Goal: Task Accomplishment & Management: Manage account settings

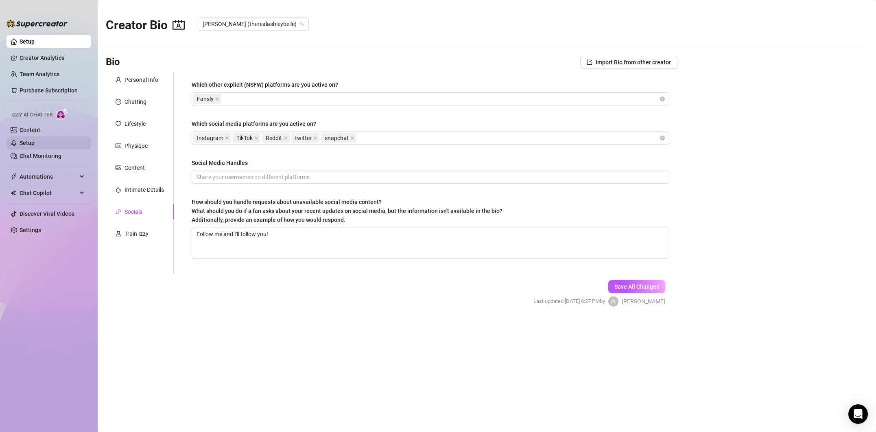
click at [35, 142] on link "Setup" at bounding box center [27, 143] width 15 height 7
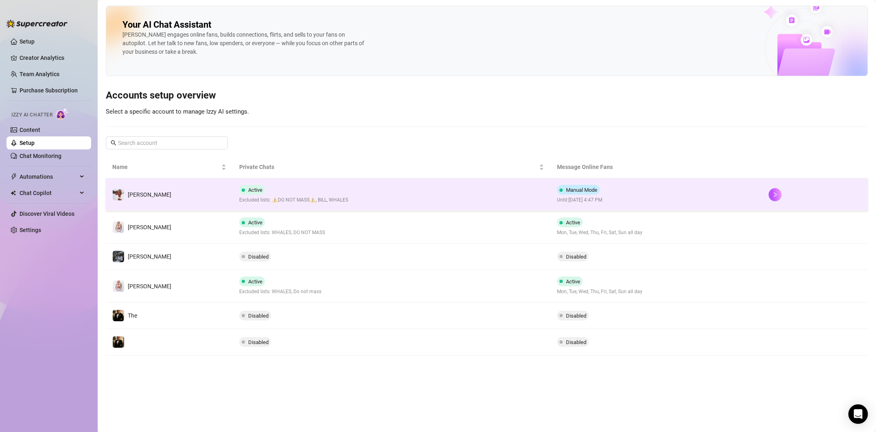
click at [505, 190] on td "Active Excluded lists: ⚠️DO NOT MASS⚠️, BILL, WHALES" at bounding box center [391, 194] width 317 height 33
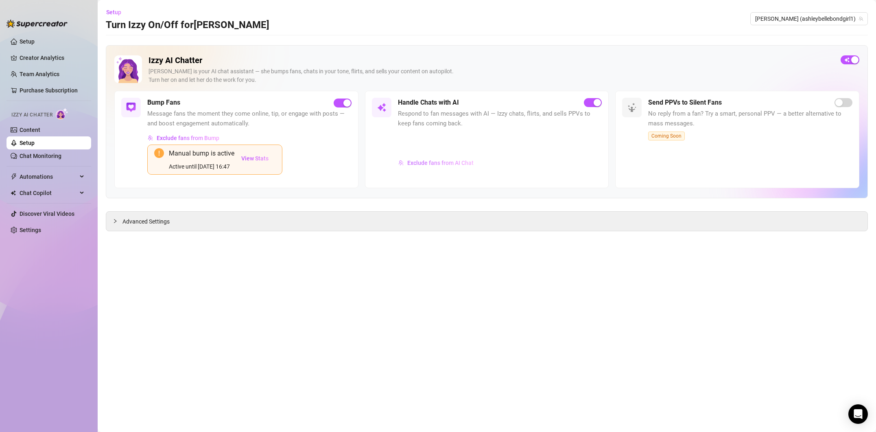
click at [424, 160] on span "Exclude fans from AI Chat" at bounding box center [440, 163] width 66 height 7
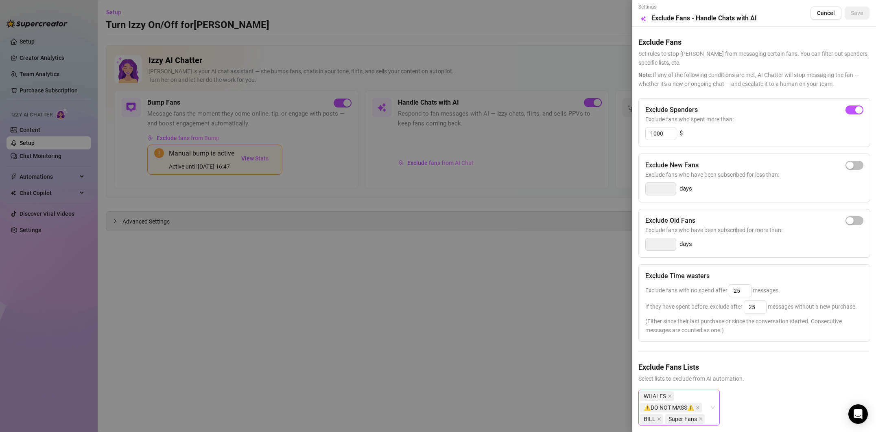
click at [700, 417] on icon "close" at bounding box center [701, 419] width 4 height 4
click at [697, 408] on icon "close" at bounding box center [698, 407] width 4 height 4
click at [669, 398] on icon "close" at bounding box center [670, 396] width 4 height 4
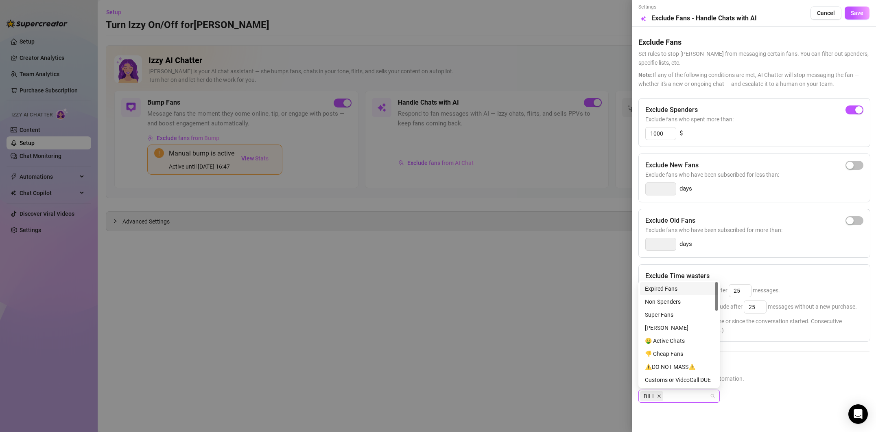
click at [660, 396] on span "BILL" at bounding box center [651, 396] width 23 height 10
click at [858, 110] on div "button" at bounding box center [858, 109] width 7 height 7
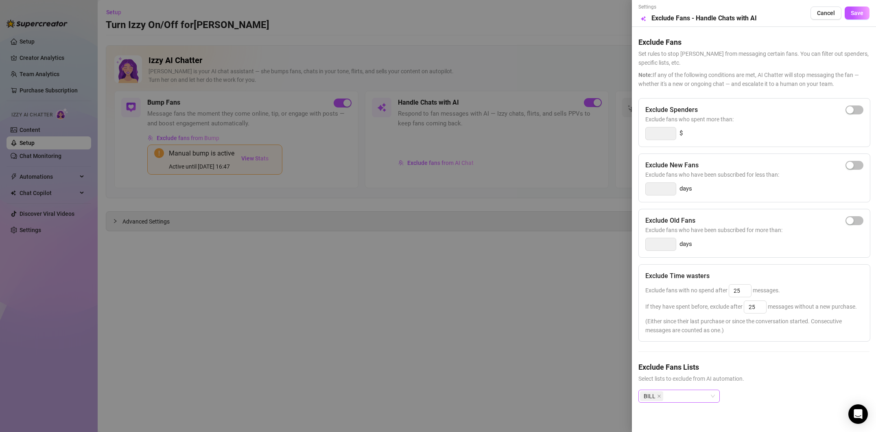
click at [658, 395] on icon "close" at bounding box center [659, 396] width 4 height 4
click at [857, 9] on button "Save" at bounding box center [857, 13] width 25 height 13
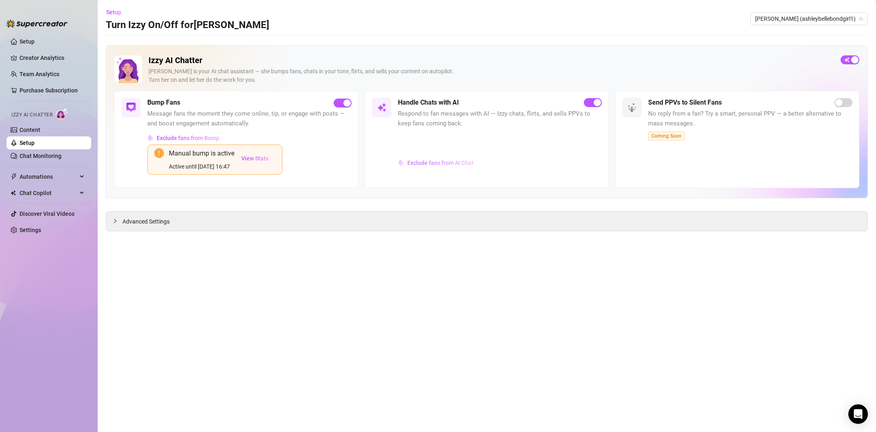
click at [427, 160] on span "Exclude fans from AI Chat" at bounding box center [440, 163] width 66 height 7
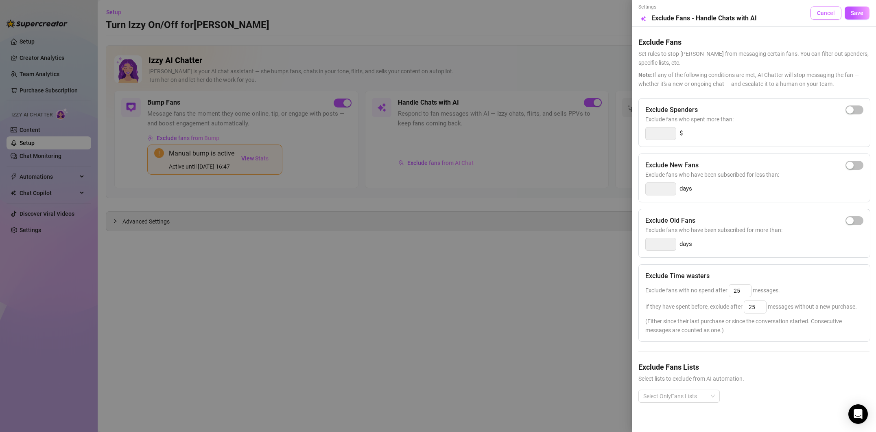
click at [826, 14] on span "Cancel" at bounding box center [826, 13] width 18 height 7
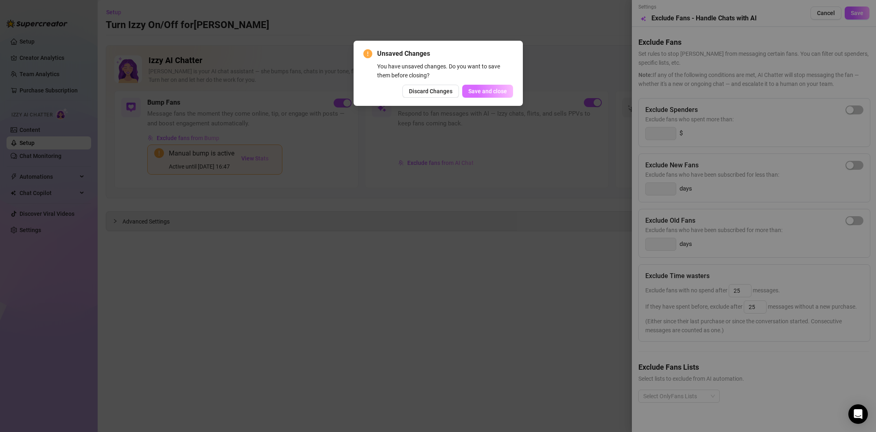
click at [498, 93] on span "Save and close" at bounding box center [487, 91] width 39 height 7
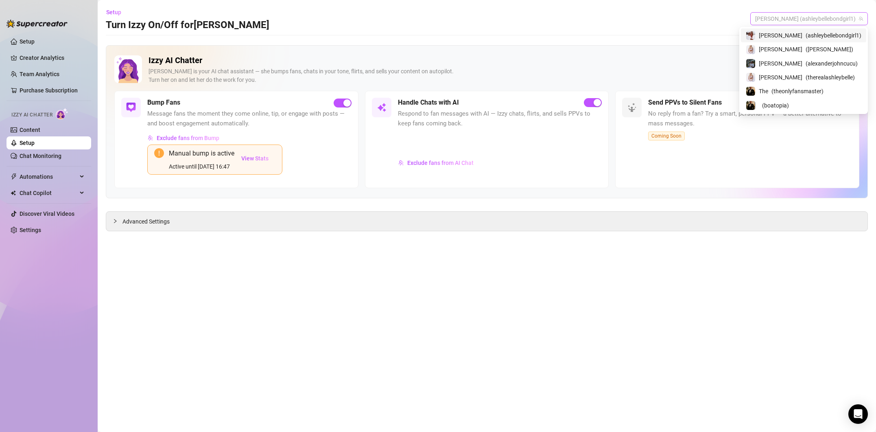
click at [835, 21] on span "[PERSON_NAME] (ashleybellebondgirl1)" at bounding box center [809, 19] width 108 height 12
click at [819, 48] on span "( [PERSON_NAME] )" at bounding box center [830, 49] width 48 height 9
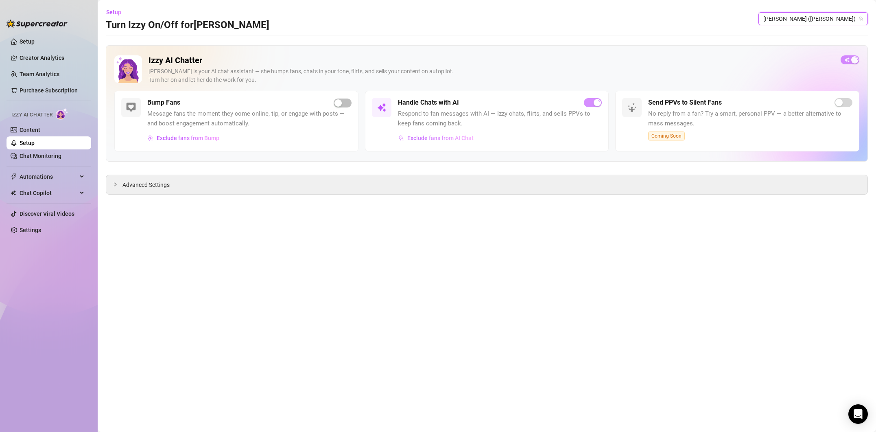
click at [455, 140] on span "Exclude fans from AI Chat" at bounding box center [440, 138] width 66 height 7
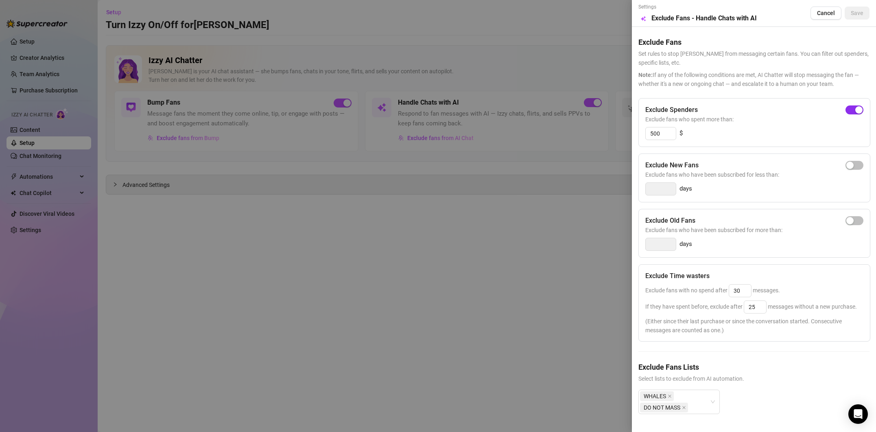
click at [855, 109] on div "button" at bounding box center [858, 109] width 7 height 7
click at [686, 409] on span at bounding box center [684, 407] width 4 height 9
drag, startPoint x: 670, startPoint y: 396, endPoint x: 680, endPoint y: 395, distance: 9.8
click at [669, 396] on icon "close" at bounding box center [670, 396] width 4 height 4
click at [857, 17] on button "Save" at bounding box center [857, 13] width 25 height 13
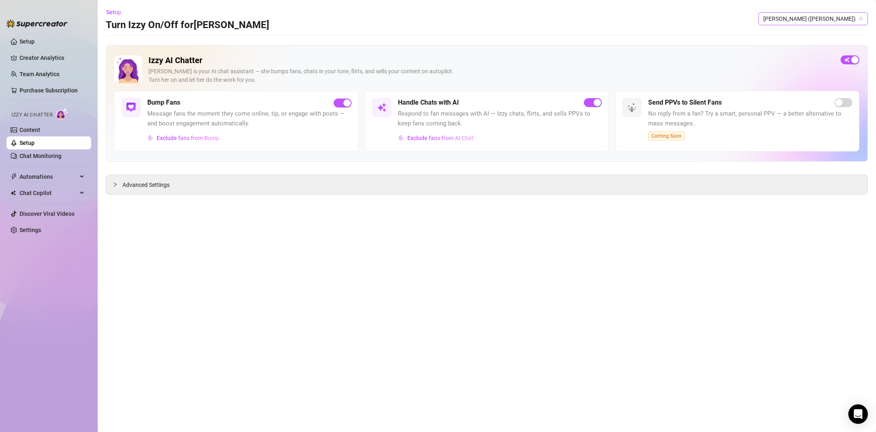
click at [815, 17] on span "[PERSON_NAME] ([PERSON_NAME])" at bounding box center [813, 19] width 100 height 12
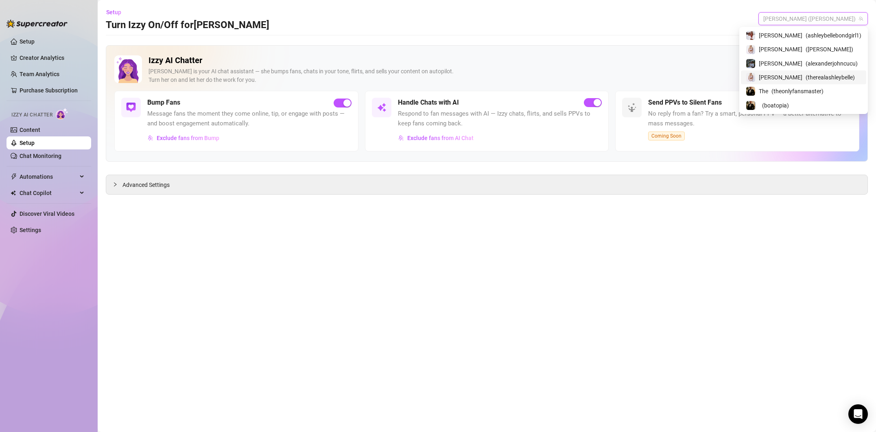
click at [811, 74] on span "( therealashleybelle )" at bounding box center [830, 77] width 49 height 9
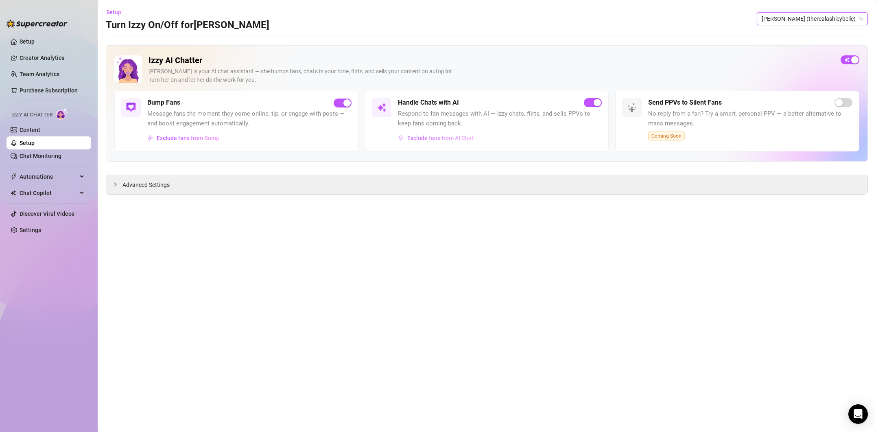
click at [426, 135] on span "Exclude fans from AI Chat" at bounding box center [440, 138] width 66 height 7
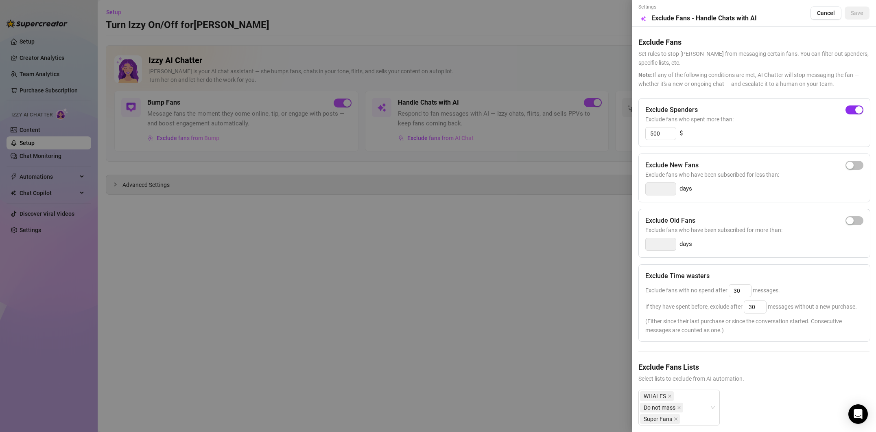
click at [850, 108] on span "button" at bounding box center [855, 109] width 18 height 9
click at [675, 417] on icon "close" at bounding box center [676, 419] width 4 height 4
click at [680, 406] on icon "close" at bounding box center [679, 407] width 4 height 4
click at [668, 396] on icon "close" at bounding box center [670, 396] width 4 height 4
click at [854, 13] on span "Save" at bounding box center [857, 13] width 13 height 7
